Goal: Task Accomplishment & Management: Use online tool/utility

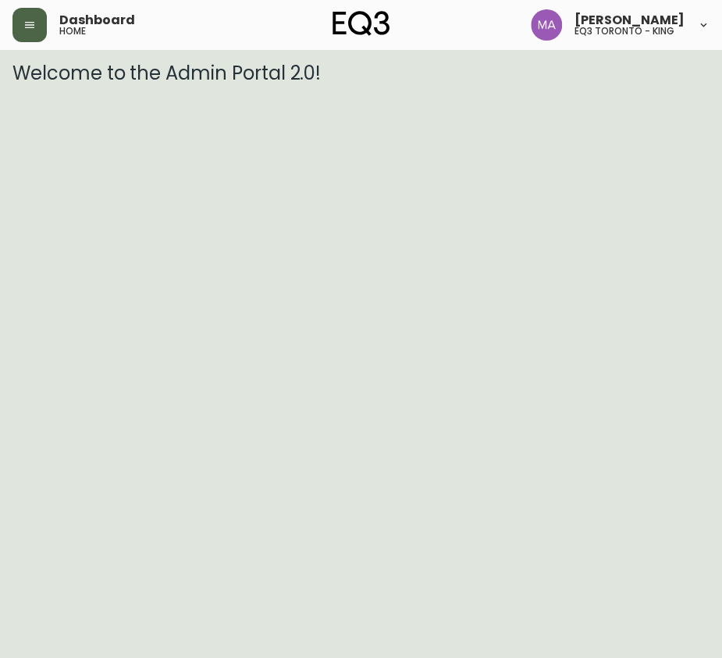
click at [16, 18] on button "button" at bounding box center [29, 25] width 34 height 34
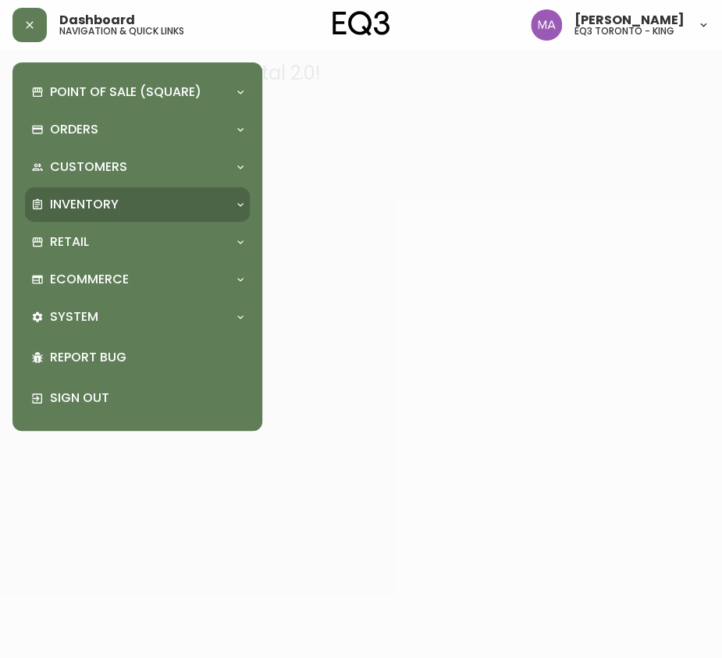
click at [78, 203] on p "Inventory" at bounding box center [84, 204] width 69 height 17
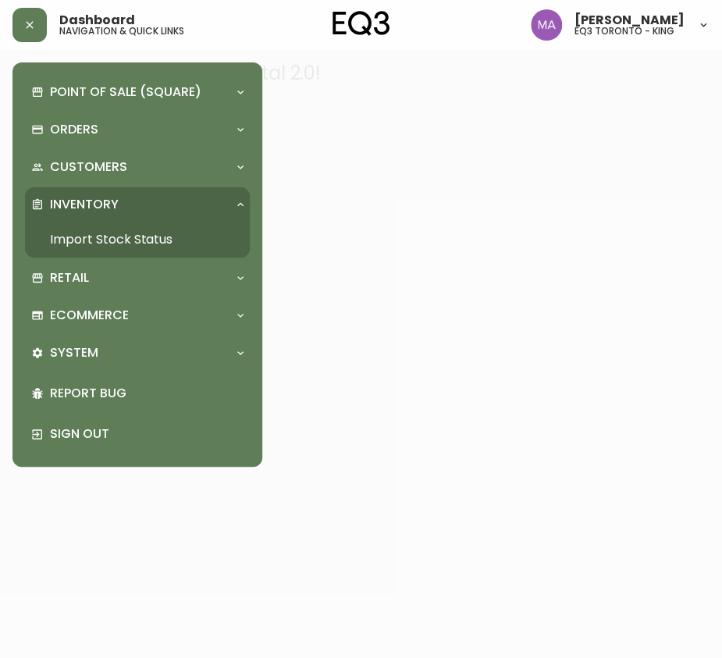
click at [80, 246] on link "Import Stock Status" at bounding box center [137, 240] width 225 height 36
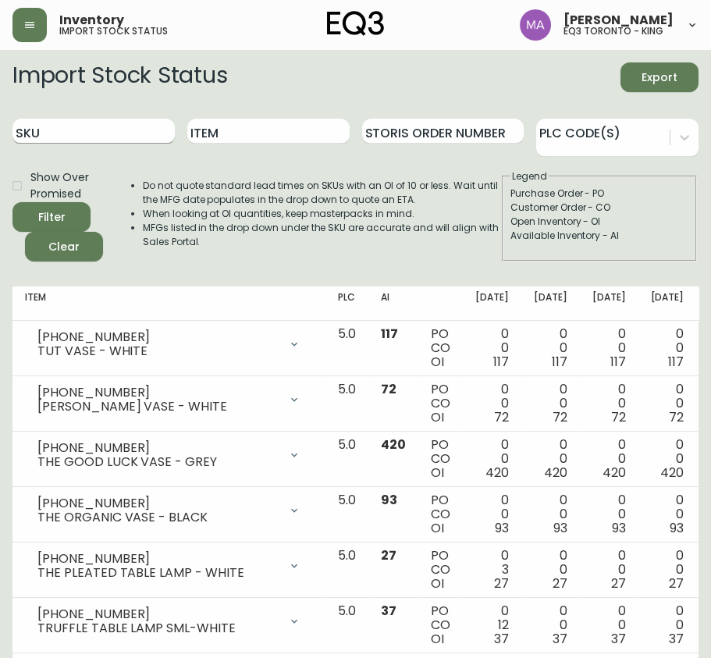
click at [62, 130] on input "SKU" at bounding box center [93, 131] width 162 height 25
click at [78, 138] on input "SKU" at bounding box center [93, 131] width 162 height 25
paste input "3020-625-16-A"
type input "3020-625-16-A"
click at [12, 202] on button "Filter" at bounding box center [51, 217] width 78 height 30
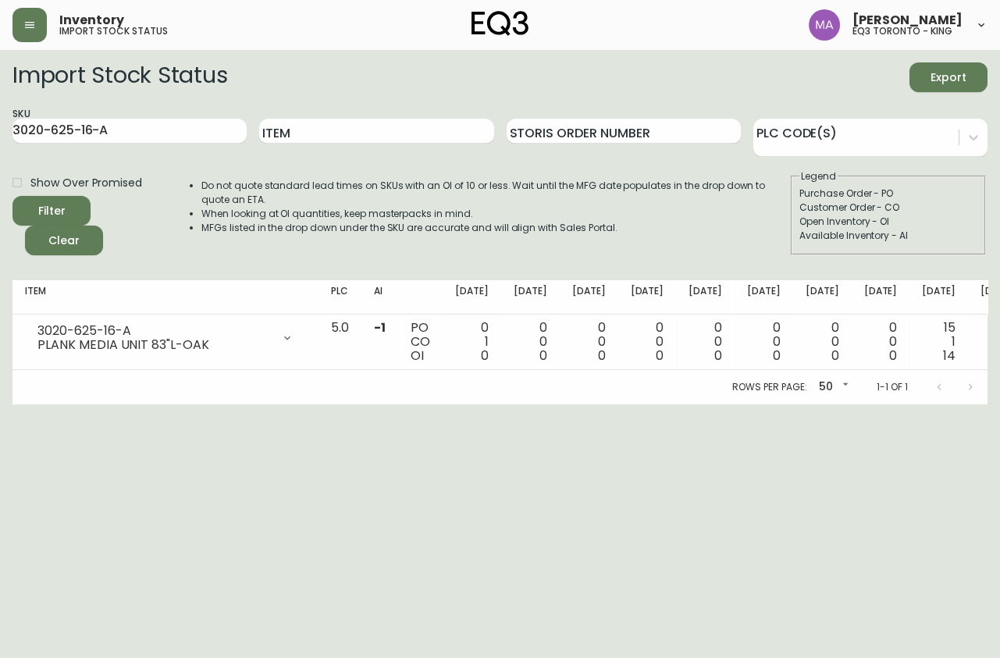
click at [105, 404] on html "Inventory import stock status [PERSON_NAME] eq3 [GEOGRAPHIC_DATA] - king Import…" at bounding box center [500, 202] width 1000 height 404
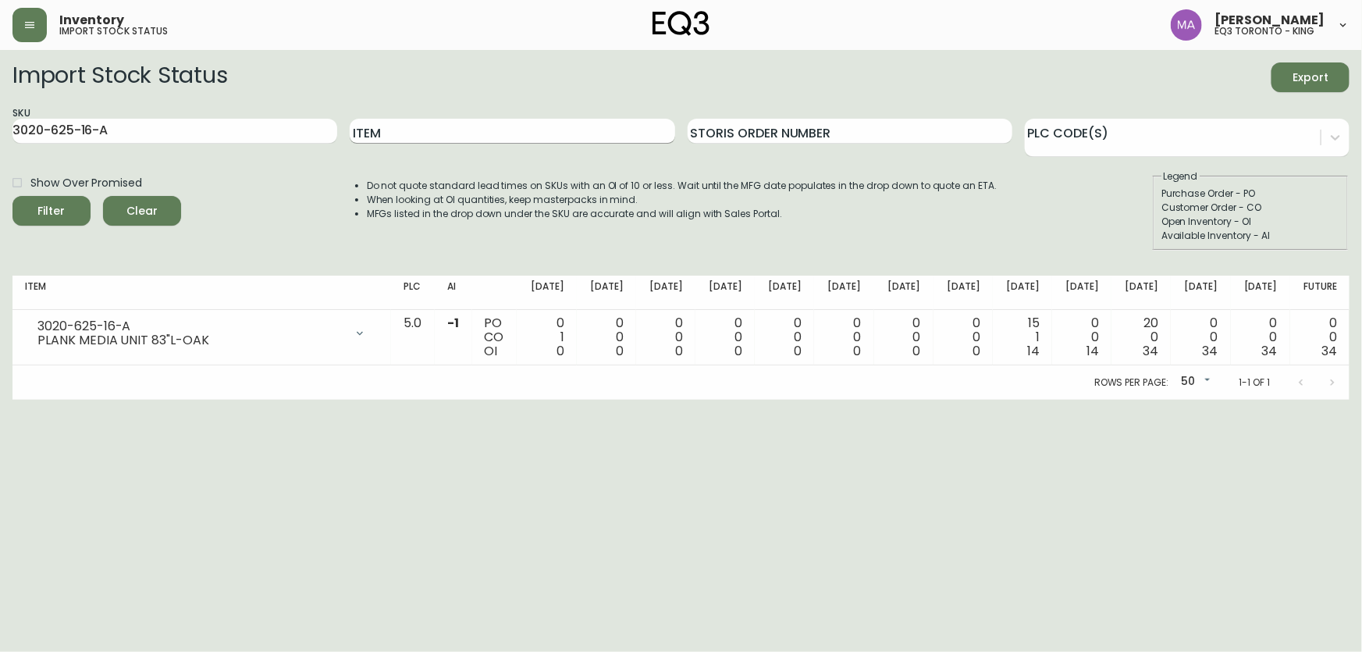
click at [482, 120] on input "Item" at bounding box center [512, 131] width 325 height 25
type input "ember"
click at [12, 196] on button "Filter" at bounding box center [51, 211] width 78 height 30
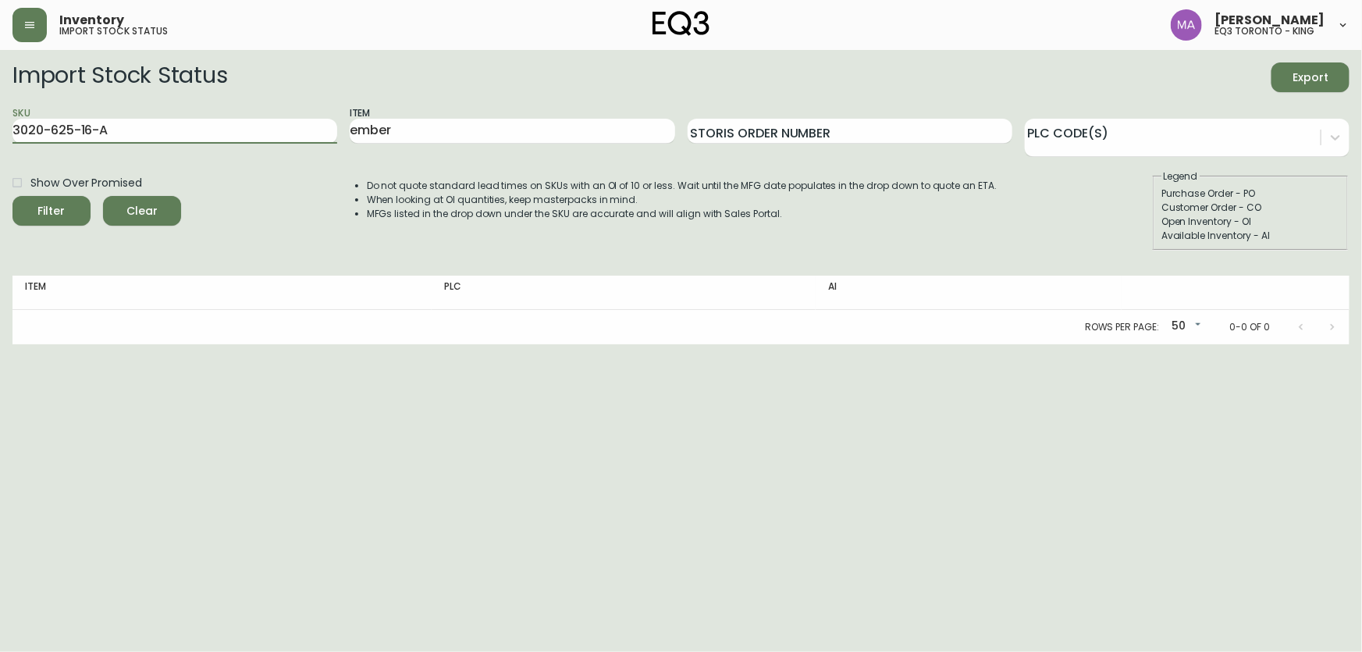
drag, startPoint x: 147, startPoint y: 131, endPoint x: 0, endPoint y: 131, distance: 146.7
click at [0, 131] on main "Import Stock Status Export SKU 3020-625-16-A Item ember Storis Order Number PLC…" at bounding box center [681, 197] width 1362 height 294
click at [55, 204] on span "Filter" at bounding box center [51, 211] width 27 height 20
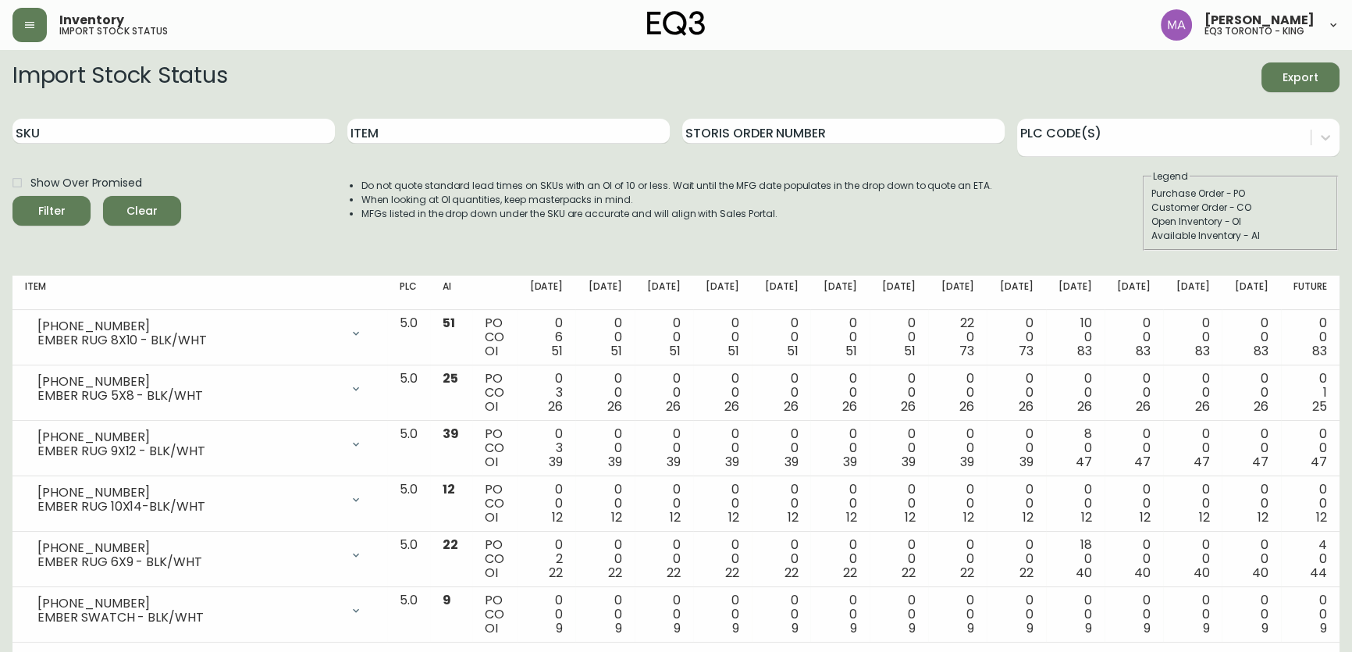
click at [307, 34] on div "Inventory import stock status" at bounding box center [233, 25] width 443 height 34
